Goal: Transaction & Acquisition: Purchase product/service

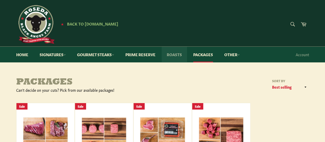
click at [176, 54] on link "Roasts" at bounding box center [174, 55] width 25 height 16
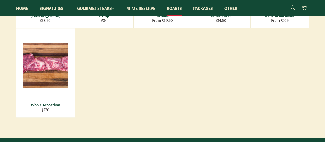
scroll to position [161, 0]
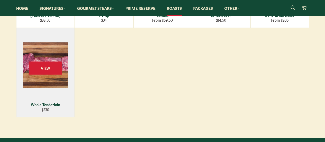
click at [53, 86] on div "View" at bounding box center [45, 72] width 58 height 89
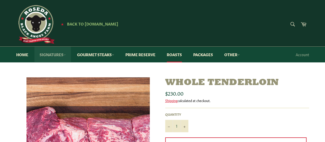
click at [57, 55] on link "Signatures" at bounding box center [52, 55] width 36 height 16
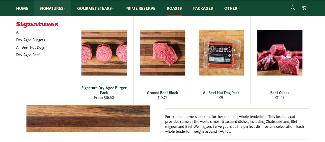
scroll to position [70, 0]
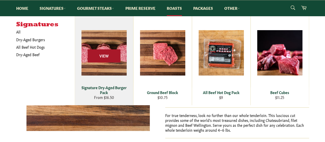
click at [114, 55] on span "View" at bounding box center [104, 55] width 33 height 13
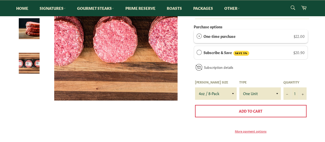
scroll to position [103, 0]
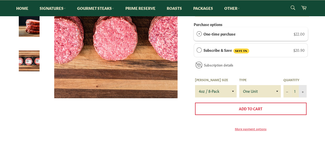
click at [303, 91] on icon "Increase item quantity by one" at bounding box center [303, 92] width 2 height 2
type input "2"
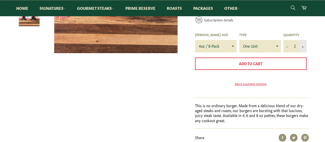
scroll to position [144, 0]
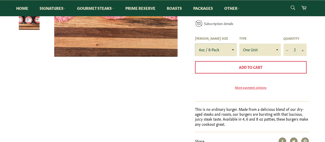
click at [233, 48] on select "4oz / 8-Pack 6oz / 4-Pack 8oz / 4-Pack" at bounding box center [216, 49] width 42 height 12
select select "8oz / 4-Pack"
click at [195, 43] on select "4oz / 8-Pack 6oz / 4-Pack 8oz / 4-Pack" at bounding box center [216, 49] width 42 height 12
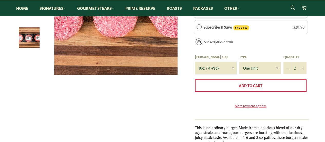
scroll to position [126, 0]
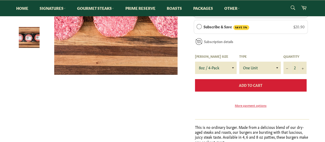
click at [259, 85] on span "Add to Cart" at bounding box center [250, 84] width 23 height 5
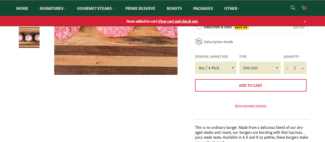
click at [306, 9] on span at bounding box center [306, 7] width 3 height 3
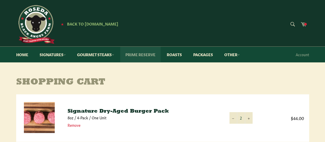
click at [152, 55] on link "Prime Reserve" at bounding box center [140, 55] width 40 height 16
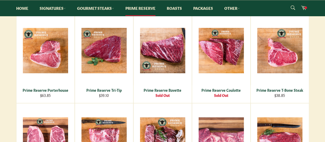
scroll to position [173, 0]
